Goal: Transaction & Acquisition: Purchase product/service

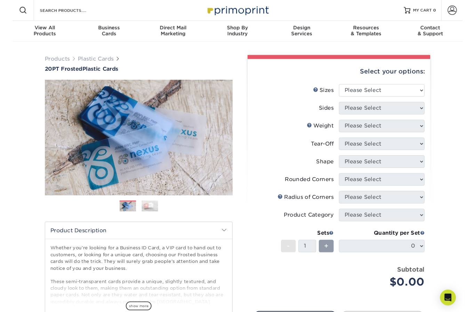
scroll to position [9, 0]
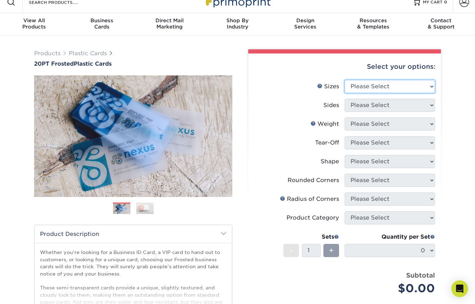
click at [418, 86] on select "Please Select 2" x 3.5" 2" x 8" 2.12" x 3.375" 2.5" x 2.5" 4.25" x 6"" at bounding box center [390, 86] width 90 height 13
select select "2.00x3.50"
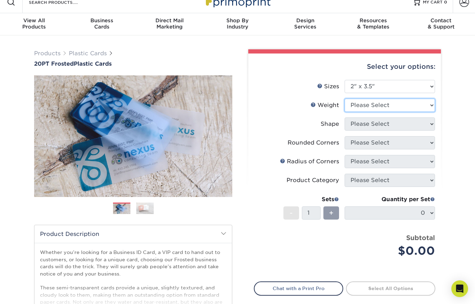
click at [412, 107] on select "Please Select 20PT Frosted Plastic 20PT Frosted Plastic" at bounding box center [390, 105] width 90 height 13
select select "20PT Frosted Plastic"
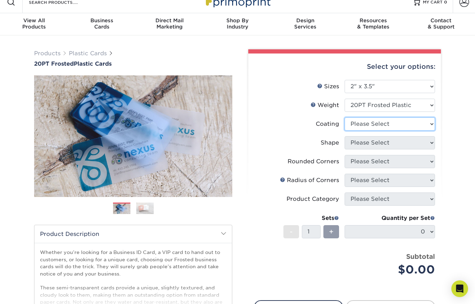
click at [415, 126] on select at bounding box center [390, 124] width 90 height 13
click at [415, 121] on select at bounding box center [390, 124] width 90 height 13
select select "3e7618de-abca-4bda-9f97-8b9129e913d8"
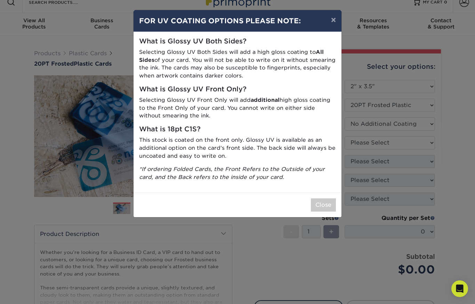
click at [330, 19] on button "×" at bounding box center [333, 19] width 16 height 19
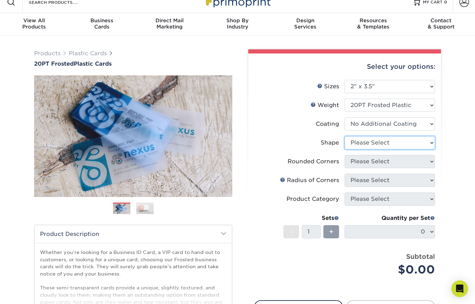
click at [405, 144] on select "Please Select Oval Standard" at bounding box center [390, 142] width 90 height 13
select select "standard"
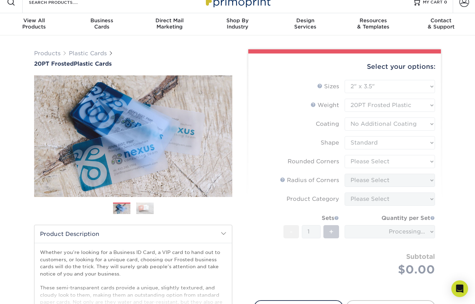
click at [412, 165] on form "Sizes Help Sizes Please Select 2" x 3.5" 2" x 8" 2.12" x 3.375" 2.5" x 2.5" 4.2…" at bounding box center [344, 186] width 181 height 212
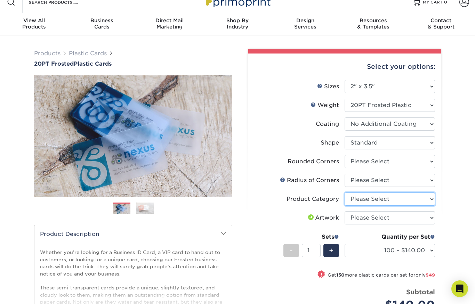
click at [412, 200] on select "Please Select Business Cards" at bounding box center [390, 199] width 90 height 13
select select "3b5148f1-0588-4f88-a218-97bcfdce65c1"
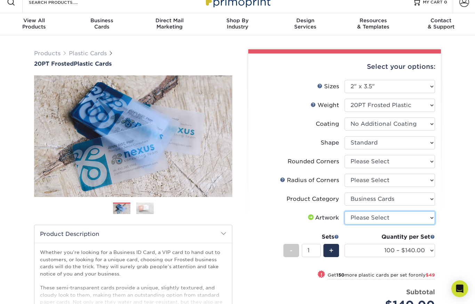
click at [411, 217] on select "Please Select I will upload files I need a design - $100" at bounding box center [390, 217] width 90 height 13
select select "upload"
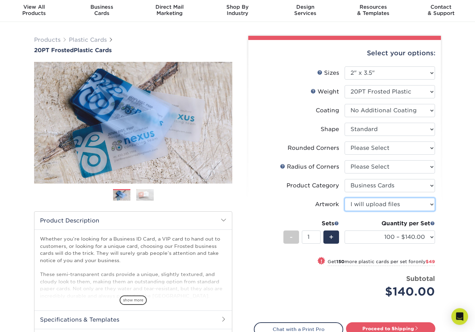
scroll to position [23, 0]
click at [333, 239] on span "+" at bounding box center [331, 237] width 5 height 10
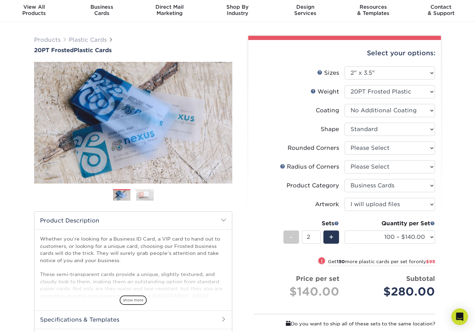
click at [292, 238] on span "-" at bounding box center [291, 237] width 3 height 10
type input "1"
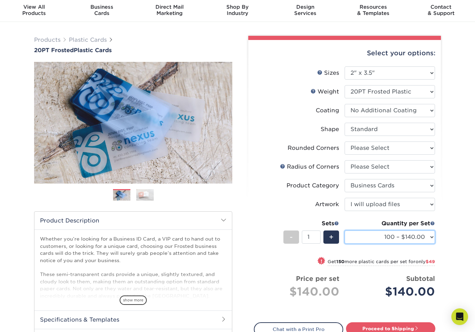
click at [420, 238] on select "100 – $140.00 250 – $189.00 500 – $243.00 1000 – $272.00 2500 – $657.00 5000 – …" at bounding box center [390, 237] width 90 height 13
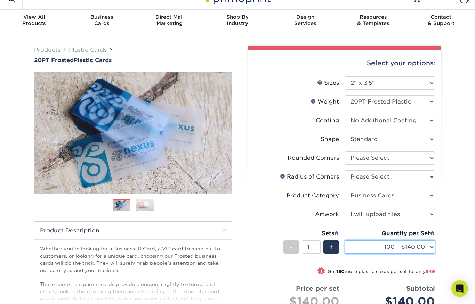
scroll to position [0, 0]
